Goal: Task Accomplishment & Management: Manage account settings

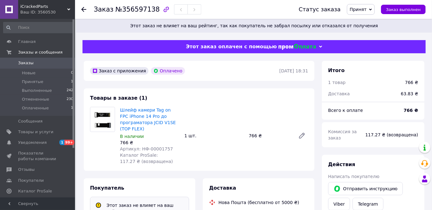
click at [37, 67] on link "Заказы 0" at bounding box center [38, 63] width 77 height 11
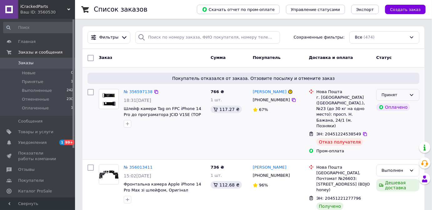
click at [412, 94] on icon at bounding box center [412, 94] width 5 height 5
click at [408, 106] on li "Выполнен" at bounding box center [398, 108] width 43 height 12
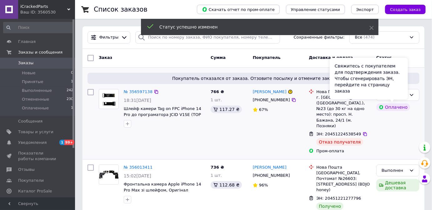
click at [392, 109] on div "Оплачено" at bounding box center [394, 107] width 34 height 8
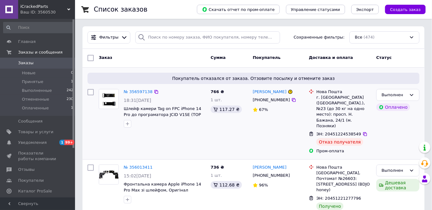
click at [396, 108] on div "Оплачено" at bounding box center [394, 107] width 34 height 8
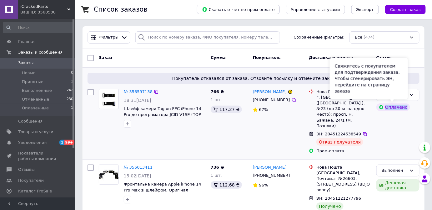
click at [396, 108] on div "Оплачено" at bounding box center [394, 107] width 34 height 8
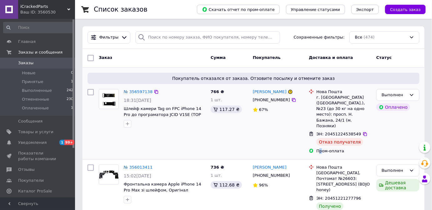
click at [321, 148] on div "Пром-оплата" at bounding box center [344, 151] width 55 height 6
click at [322, 148] on div "Пром-оплата" at bounding box center [344, 151] width 55 height 6
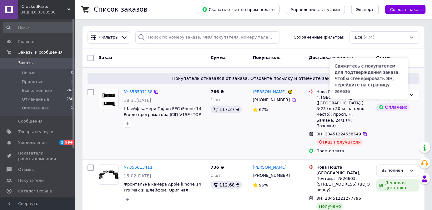
click at [390, 108] on div "Оплачено" at bounding box center [394, 107] width 34 height 8
